Goal: Transaction & Acquisition: Purchase product/service

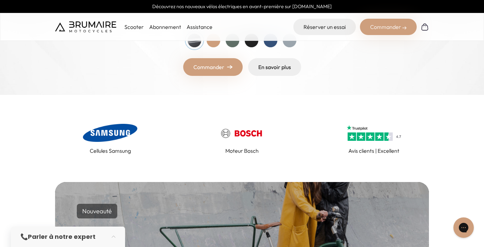
click at [255, 42] on div at bounding box center [251, 41] width 14 height 14
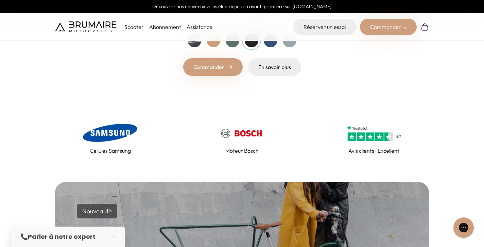
click at [268, 45] on div at bounding box center [270, 41] width 14 height 14
click at [291, 46] on div at bounding box center [289, 41] width 14 height 14
click at [220, 66] on link "Commander" at bounding box center [212, 67] width 59 height 18
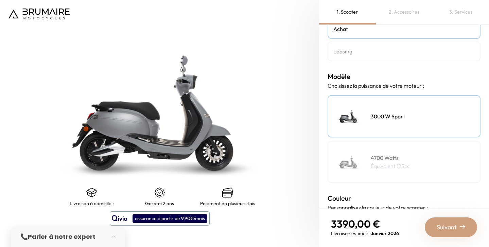
scroll to position [88, 0]
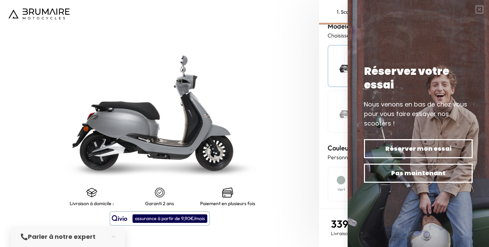
click at [180, 219] on div "assurance à partir de 9,90€/mois" at bounding box center [169, 218] width 75 height 8
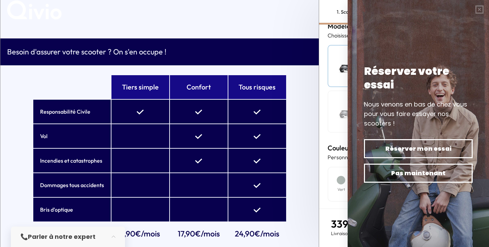
scroll to position [0, 0]
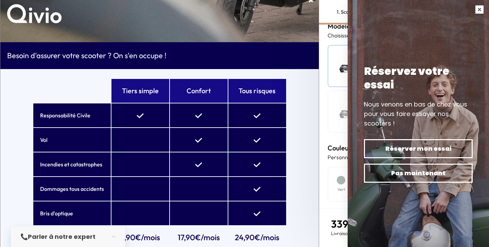
click at [480, 8] on button "button" at bounding box center [479, 9] width 19 height 19
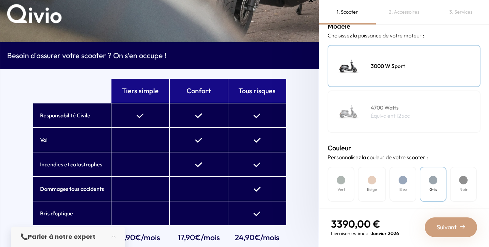
click at [308, 2] on span "×" at bounding box center [310, 0] width 5 height 14
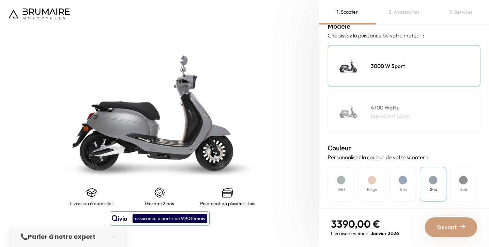
click at [42, 11] on img at bounding box center [38, 13] width 61 height 11
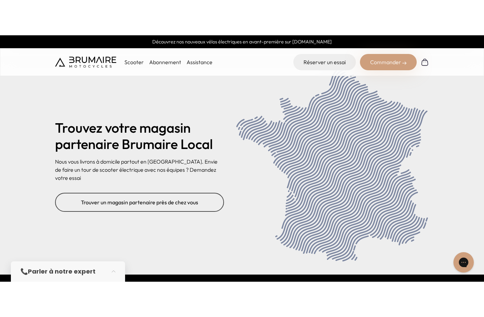
scroll to position [2672, 0]
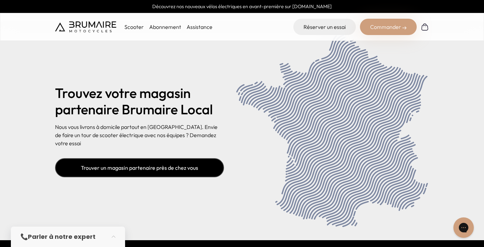
click at [162, 162] on link "Trouver un magasin partenaire près de chez vous" at bounding box center [139, 167] width 169 height 19
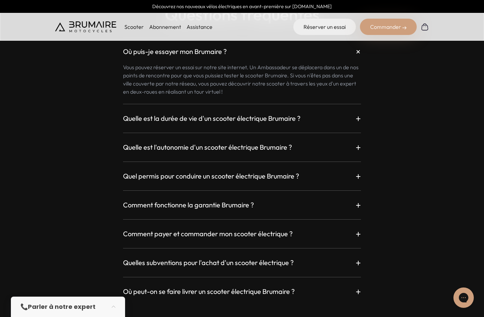
scroll to position [1582, 0]
